Goal: Subscribe to service/newsletter

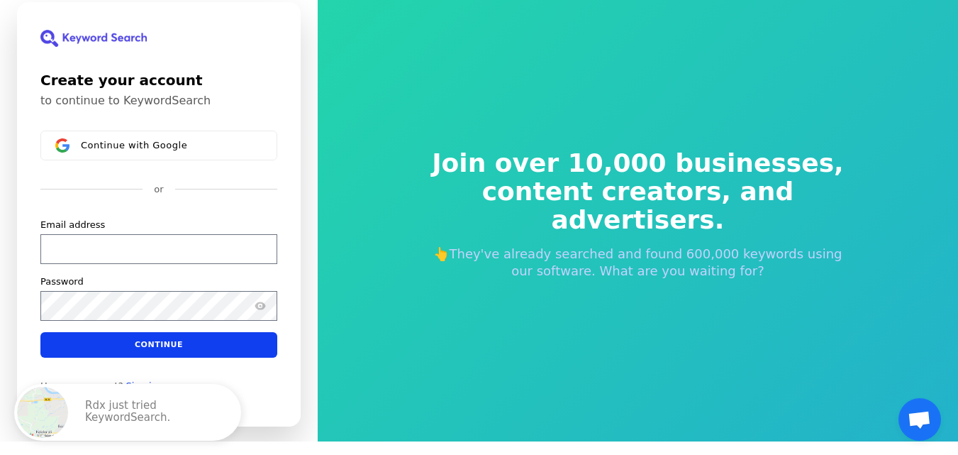
scroll to position [17, 0]
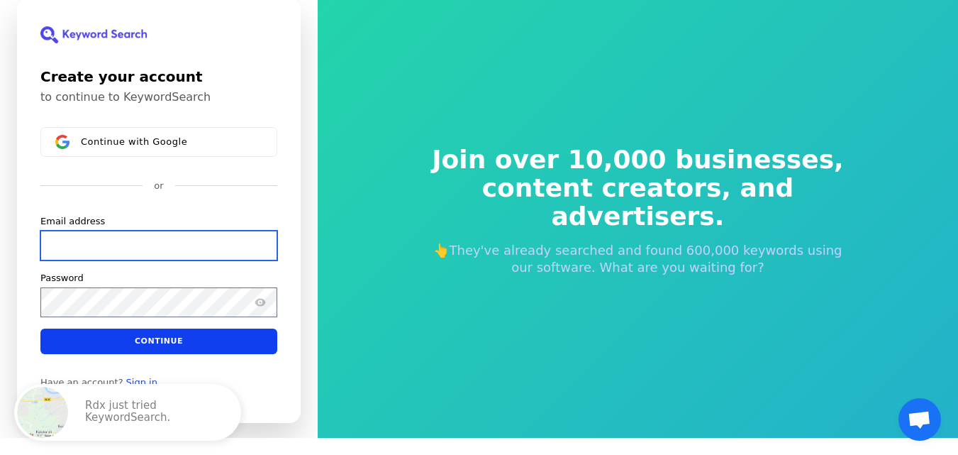
click at [97, 250] on input "Email address" at bounding box center [158, 245] width 237 height 30
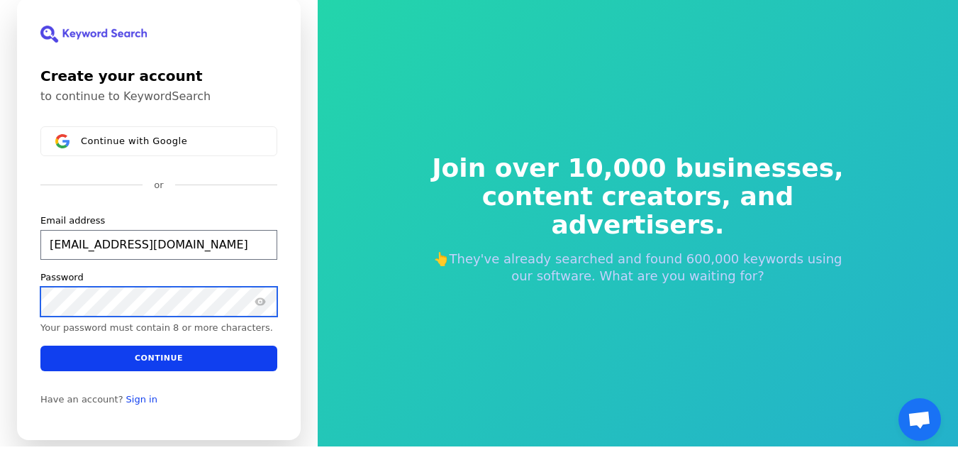
scroll to position [8, 0]
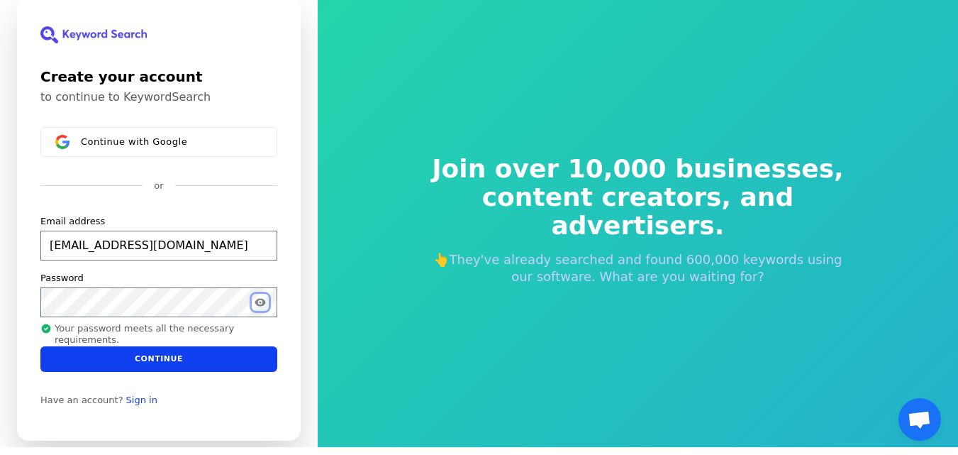
click at [262, 303] on icon "Show password" at bounding box center [260, 302] width 11 height 11
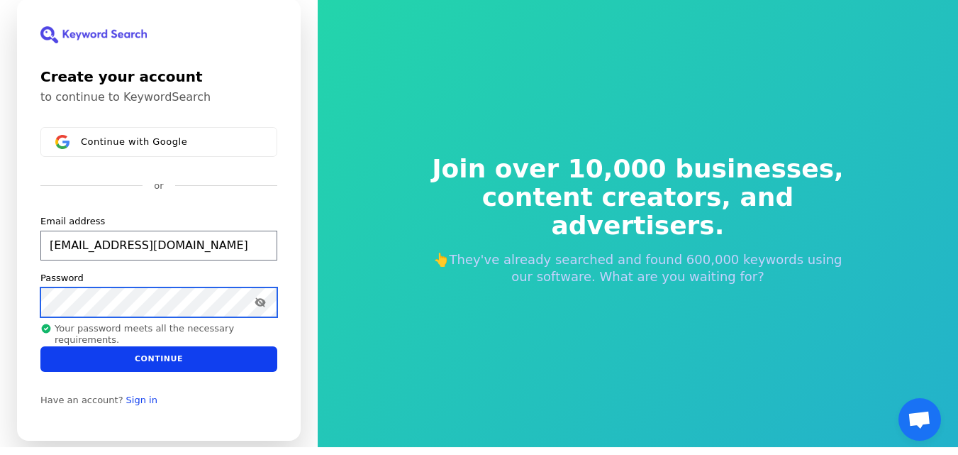
click at [40, 314] on div "Create your account to continue to KeywordSearch Continue with Google or Email …" at bounding box center [159, 220] width 284 height 442
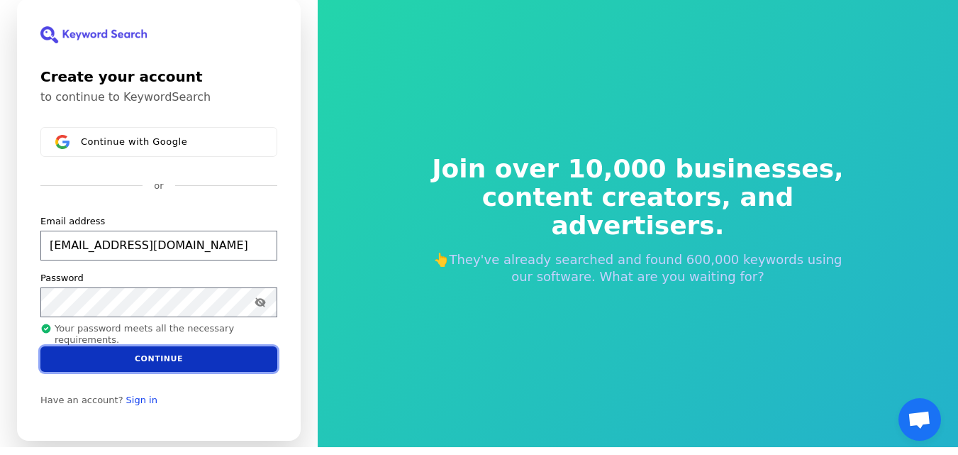
click at [82, 358] on button "Continue" at bounding box center [158, 359] width 237 height 26
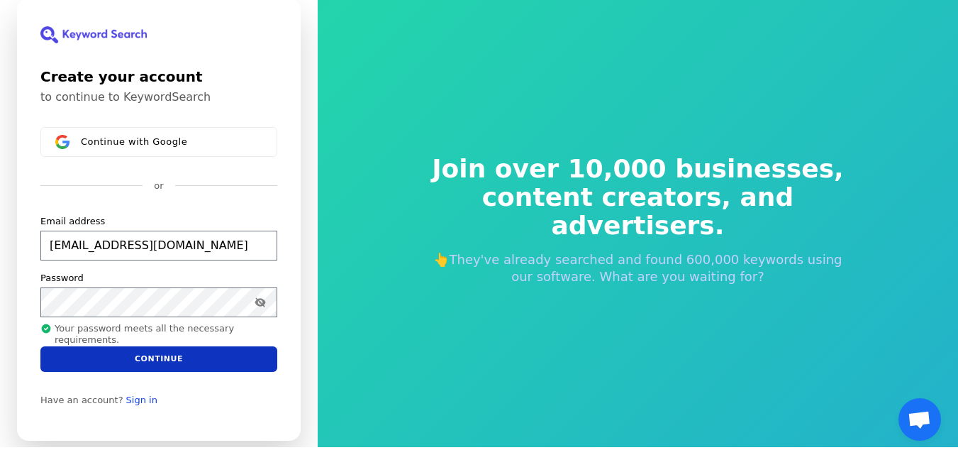
type input "mdnazmulkhan58@gmail.com"
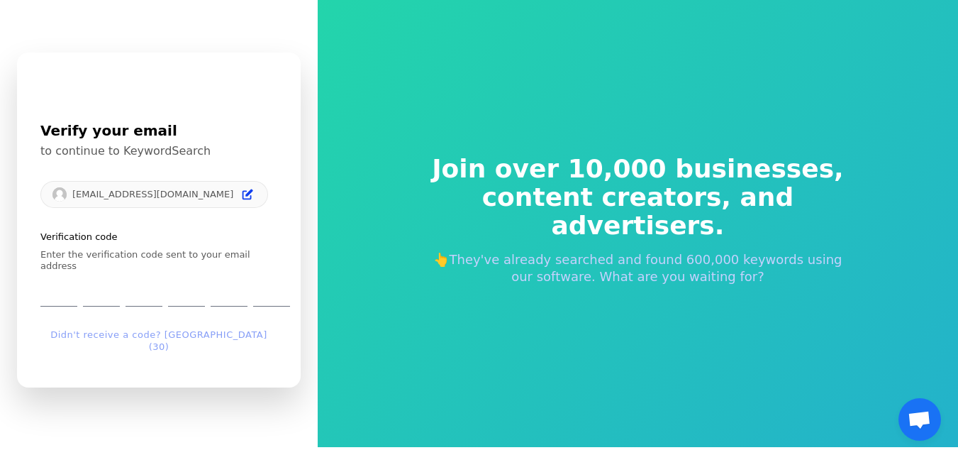
scroll to position [17, 0]
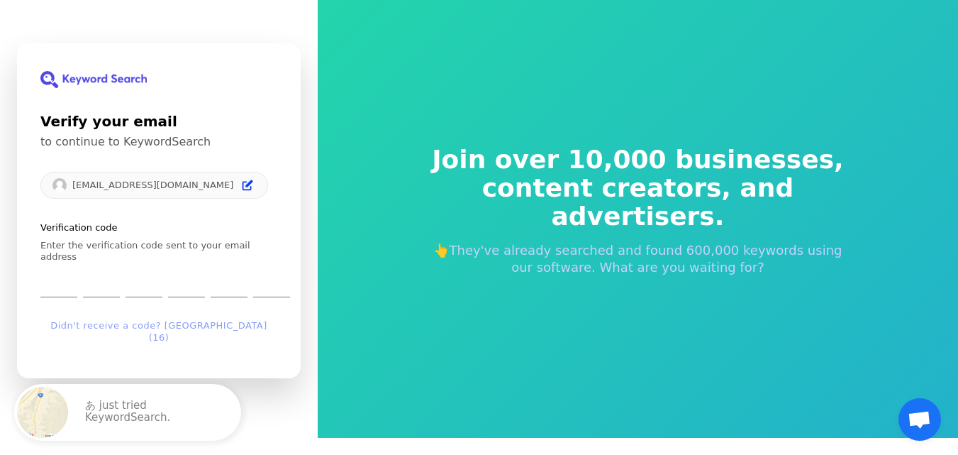
type input "6"
type input "4"
type input "0"
type input "2"
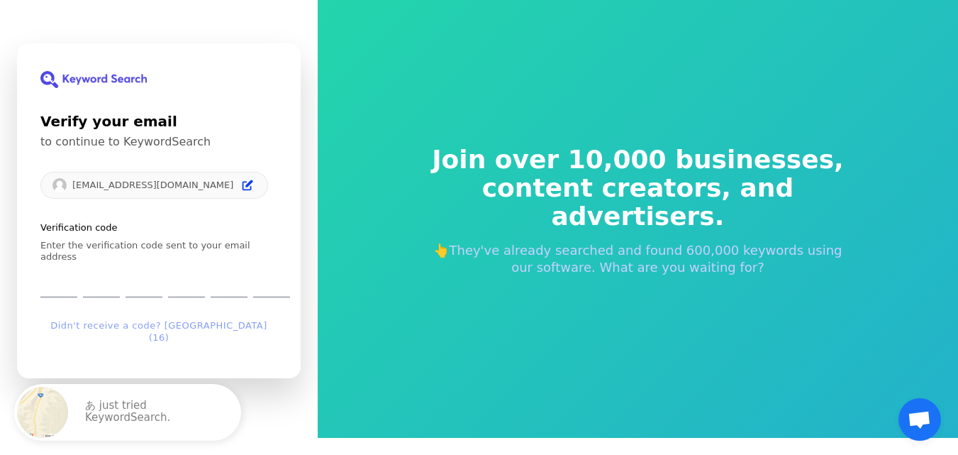
type input "9"
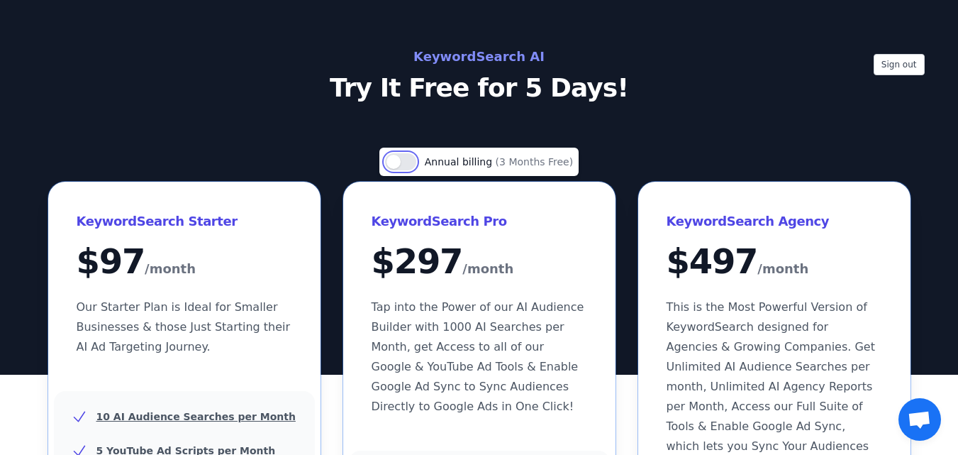
click at [407, 167] on button "Use setting" at bounding box center [400, 161] width 31 height 17
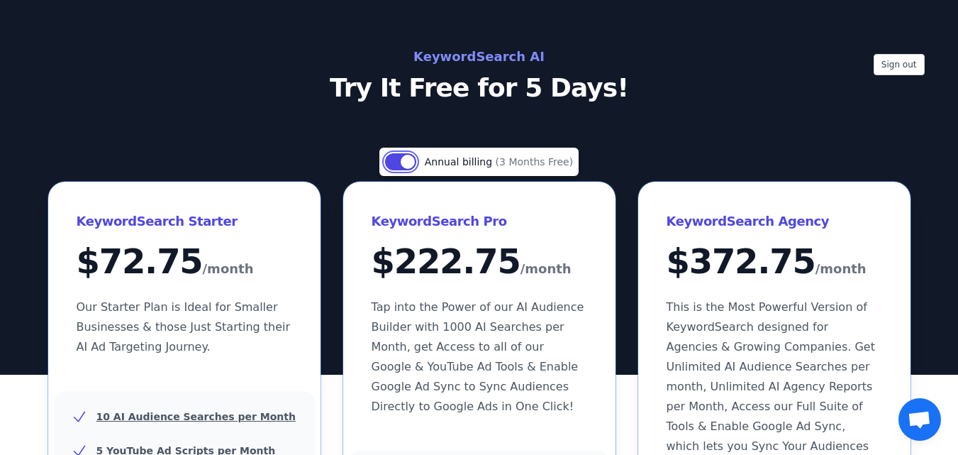
click at [416, 162] on button "Use setting" at bounding box center [400, 161] width 31 height 17
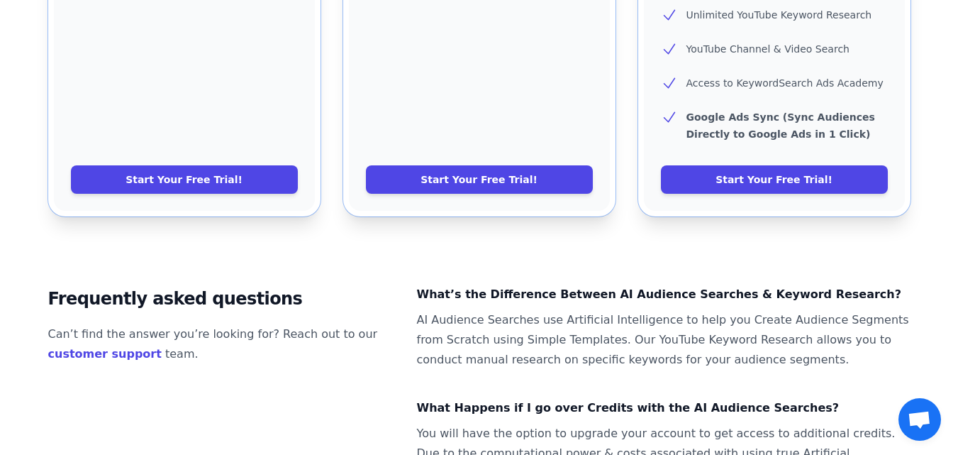
scroll to position [851, 0]
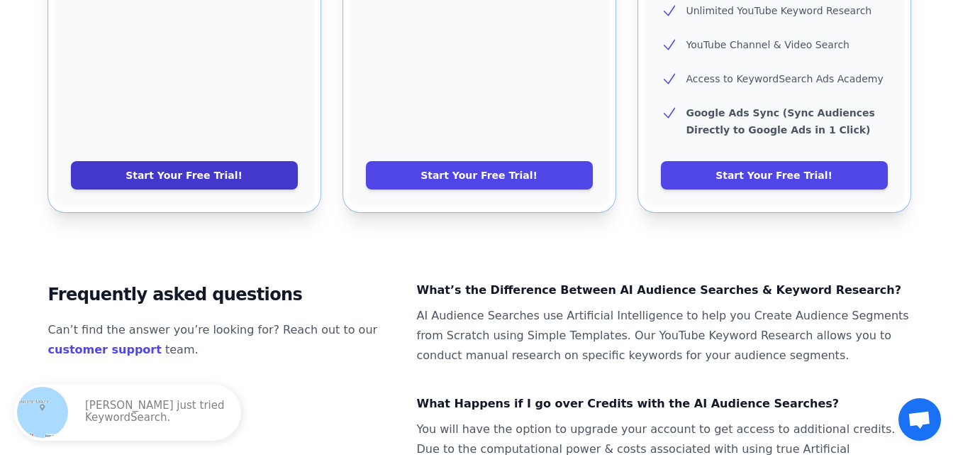
click at [182, 161] on link "Start Your Free Trial!" at bounding box center [184, 175] width 227 height 28
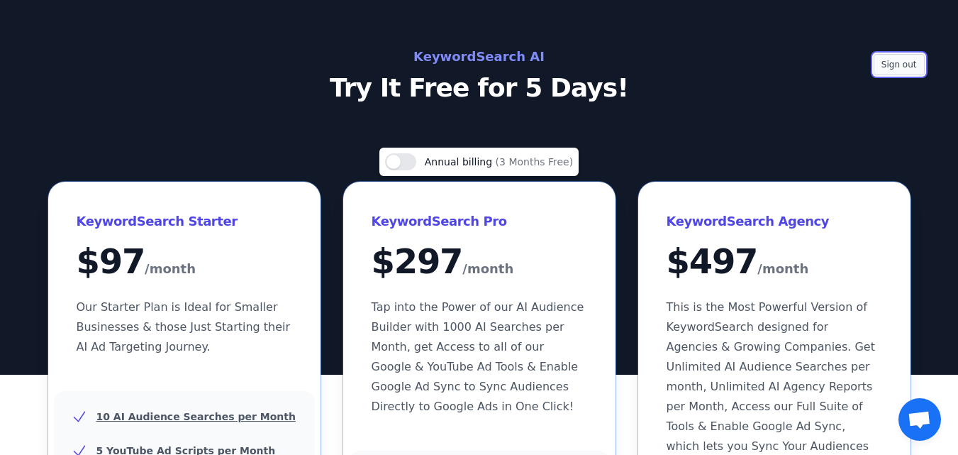
click at [892, 61] on button "Sign out" at bounding box center [899, 64] width 51 height 21
